Goal: Task Accomplishment & Management: Use online tool/utility

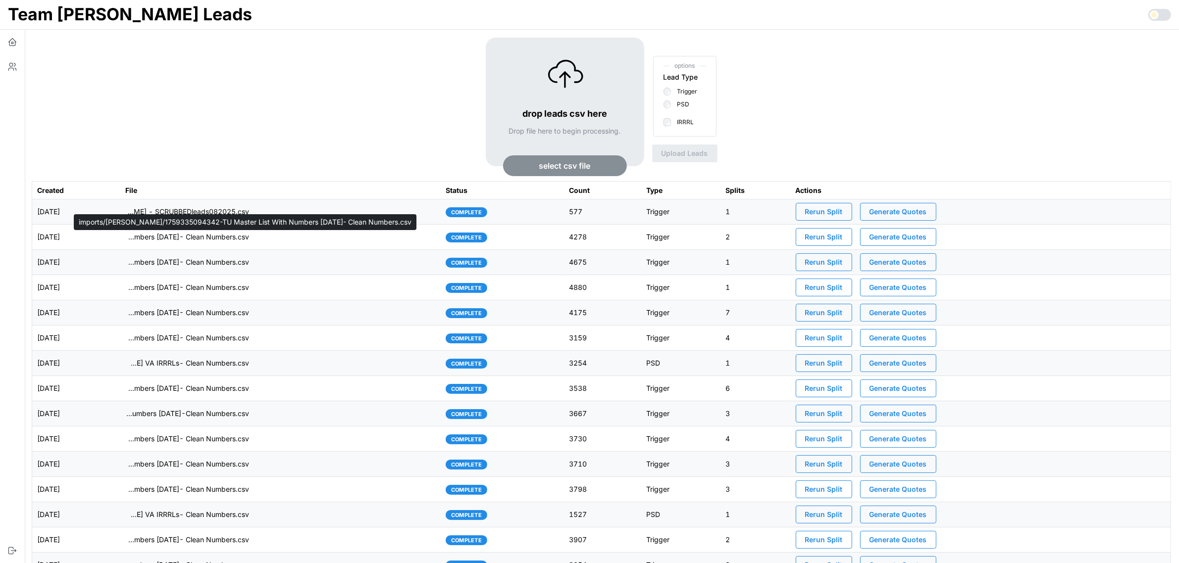
click at [225, 236] on p "imports/[PERSON_NAME]/1759335094342-TU Master List With Numbers [DATE]- Clean N…" at bounding box center [187, 237] width 124 height 10
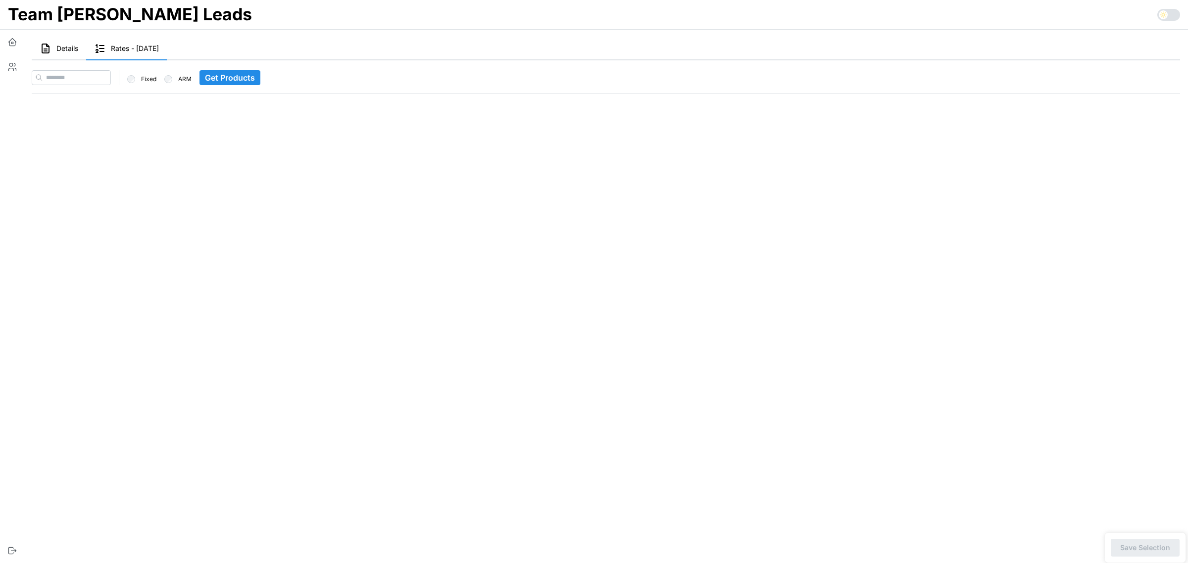
click at [58, 49] on span "Details" at bounding box center [67, 48] width 22 height 7
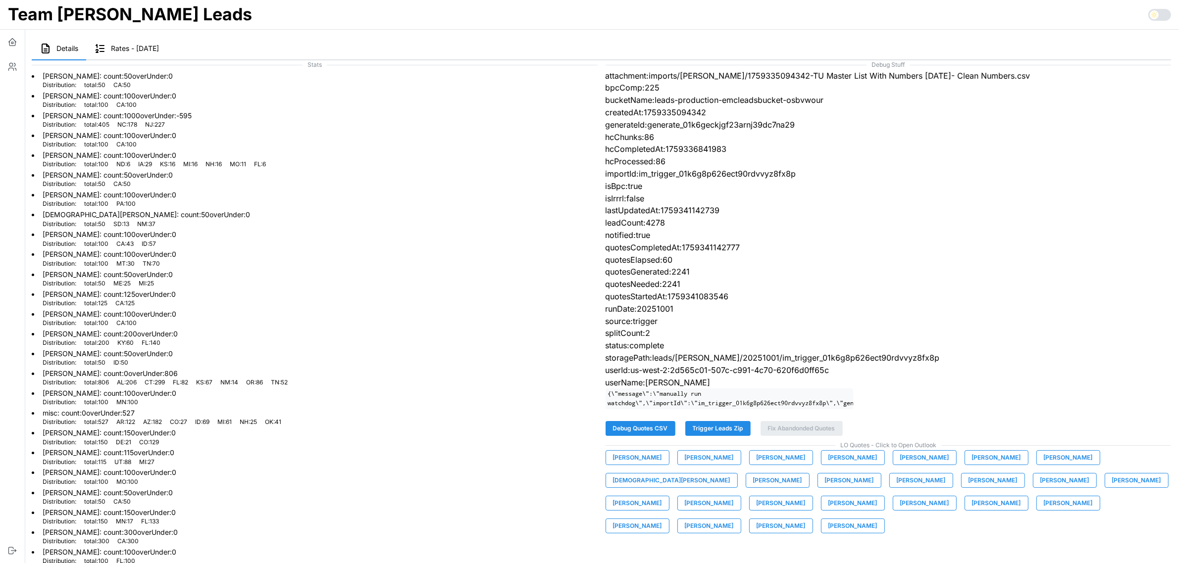
click at [725, 436] on span "Trigger Leads Zip" at bounding box center [718, 429] width 51 height 14
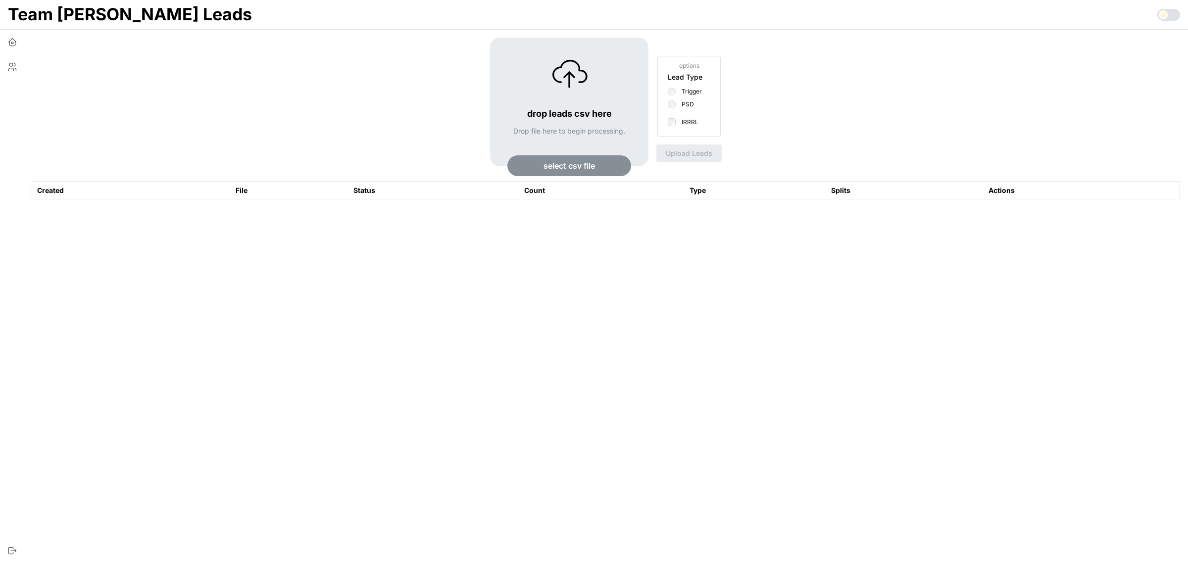
click at [563, 170] on span "select csv file" at bounding box center [569, 166] width 51 height 20
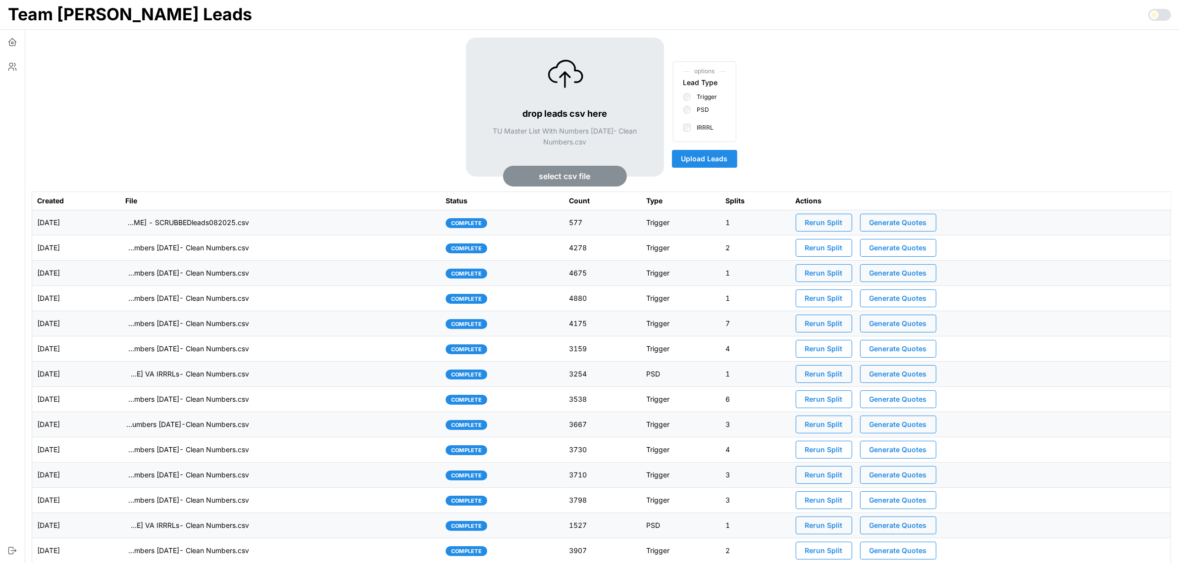
click at [721, 161] on span "Upload Leads" at bounding box center [704, 159] width 47 height 17
